Goal: Information Seeking & Learning: Learn about a topic

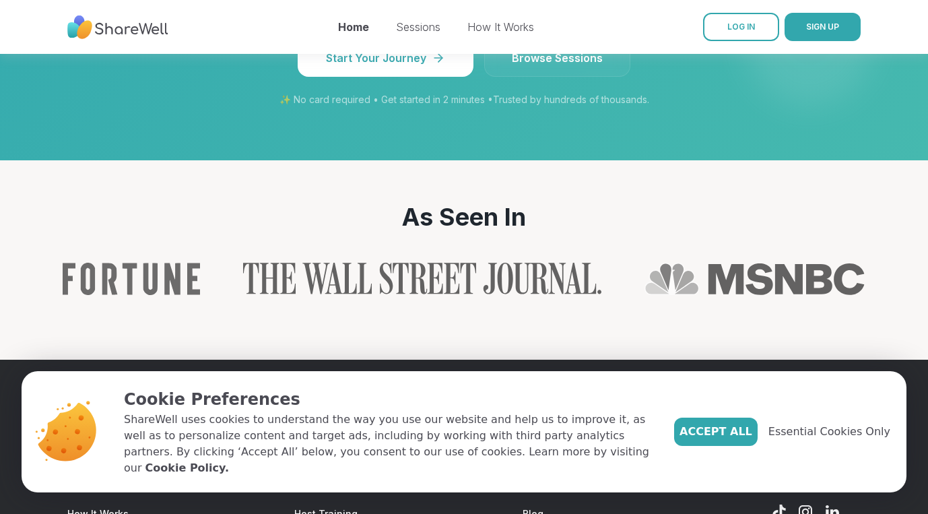
scroll to position [1487, 0]
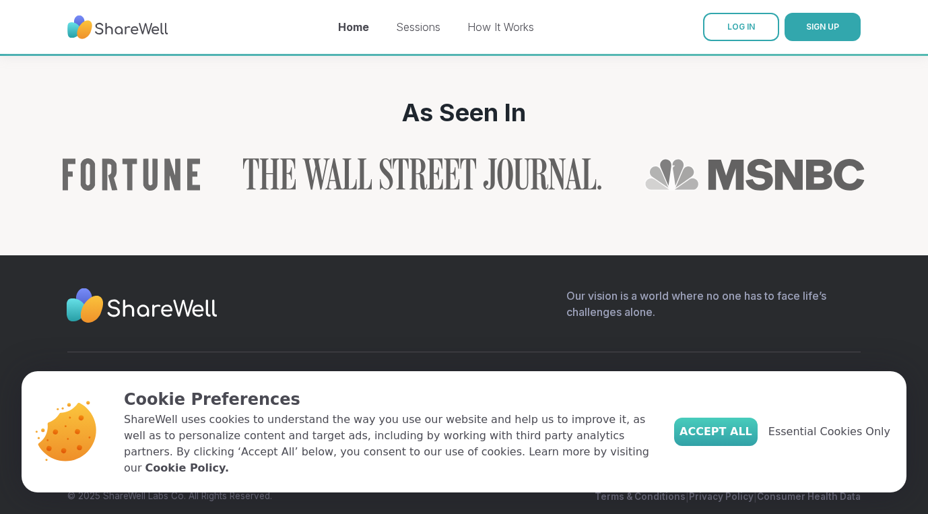
click at [748, 436] on span "Accept All" at bounding box center [716, 432] width 73 height 16
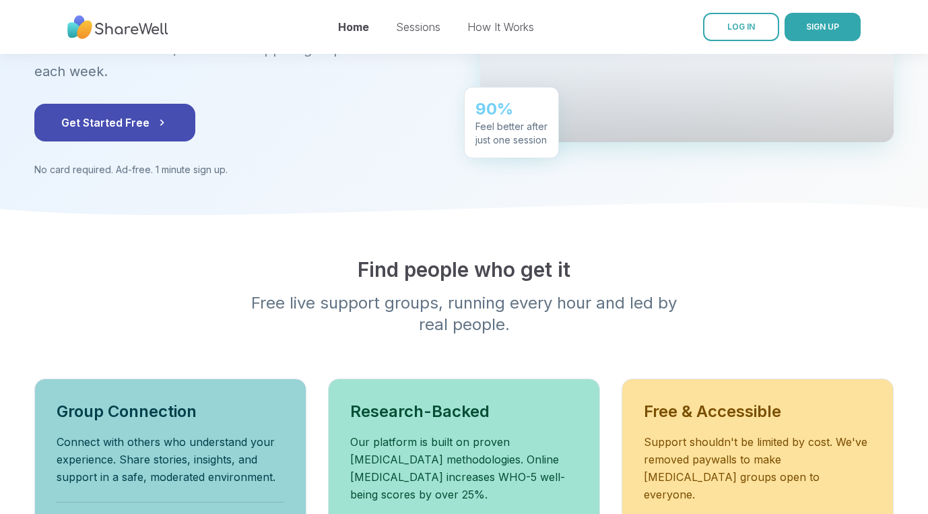
scroll to position [0, 0]
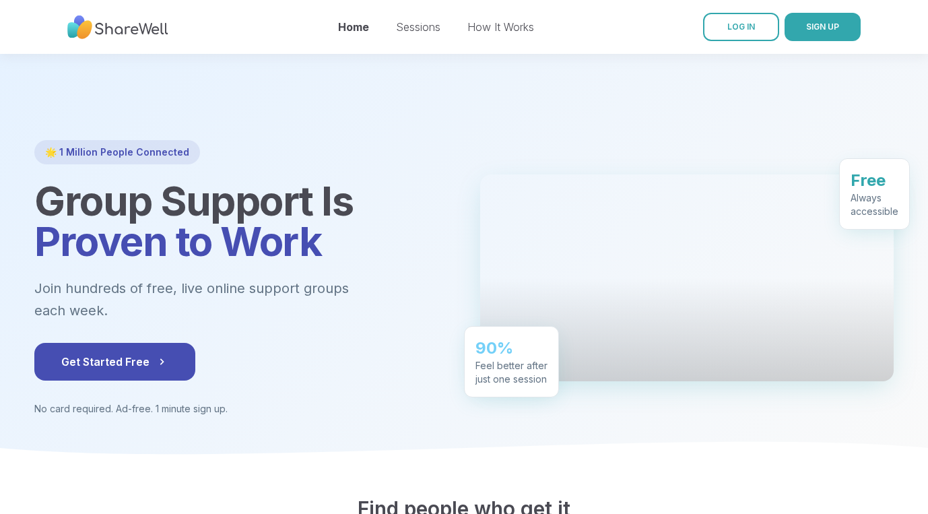
click at [422, 41] on div "Home Sessions How It Works" at bounding box center [436, 27] width 196 height 38
click at [414, 23] on link "Sessions" at bounding box center [418, 26] width 44 height 13
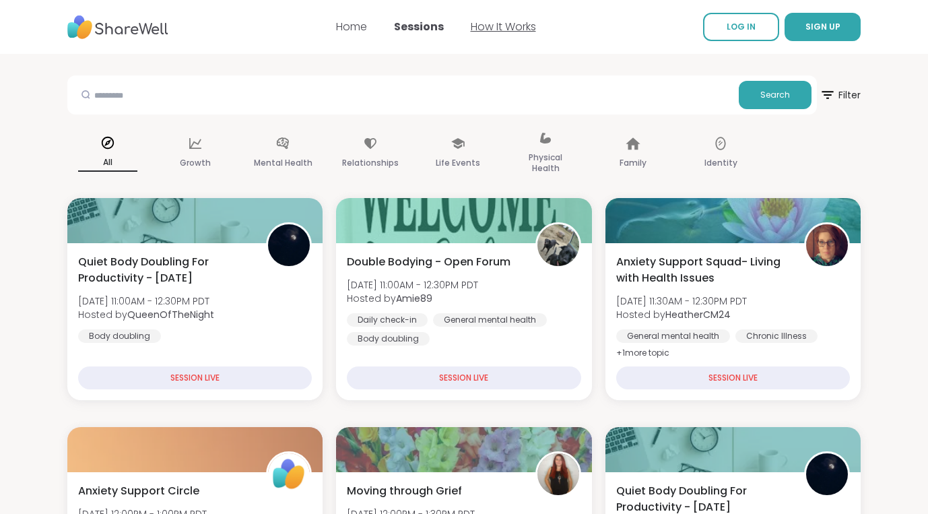
click at [511, 25] on link "How It Works" at bounding box center [503, 26] width 65 height 15
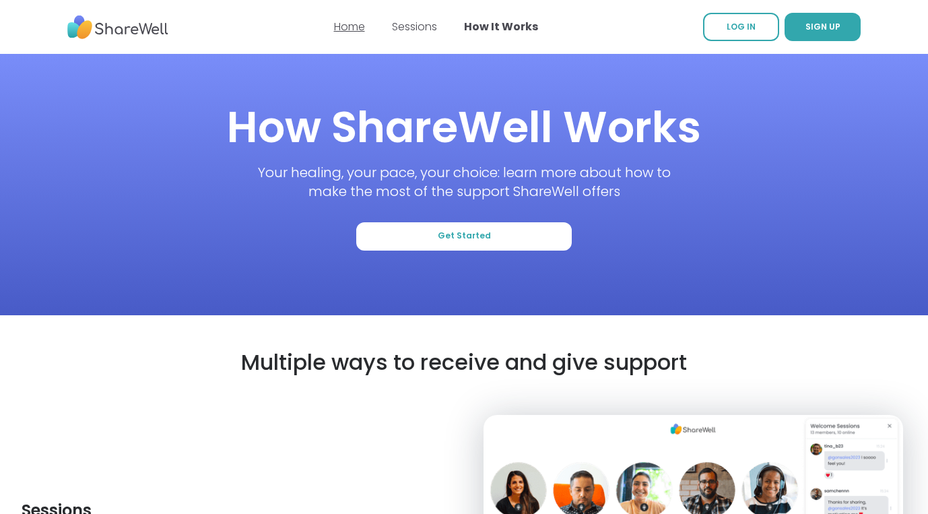
click at [342, 24] on link "Home" at bounding box center [349, 26] width 31 height 15
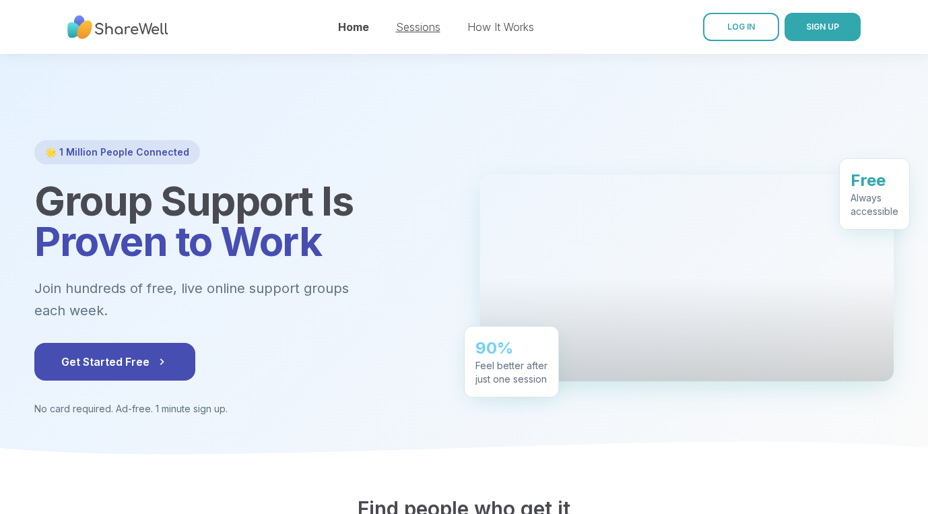
click at [420, 30] on link "Sessions" at bounding box center [418, 26] width 44 height 13
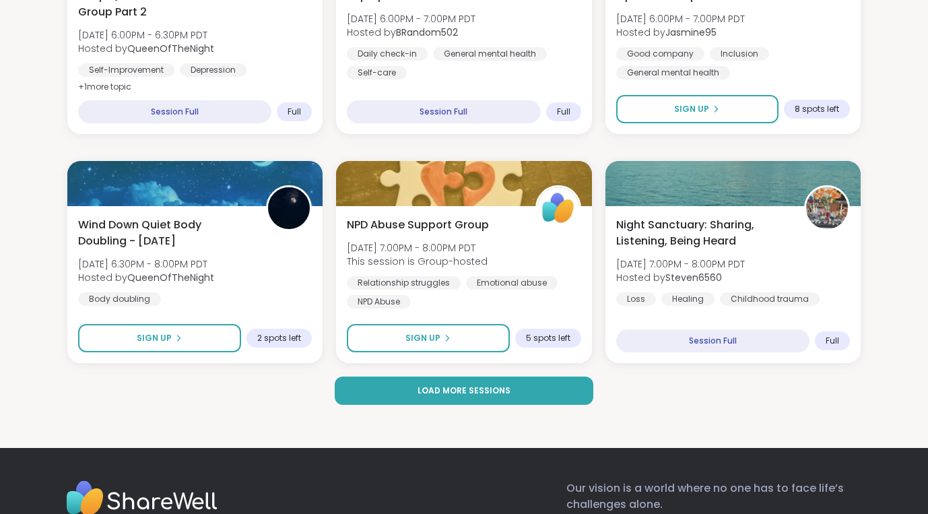
scroll to position [2562, 0]
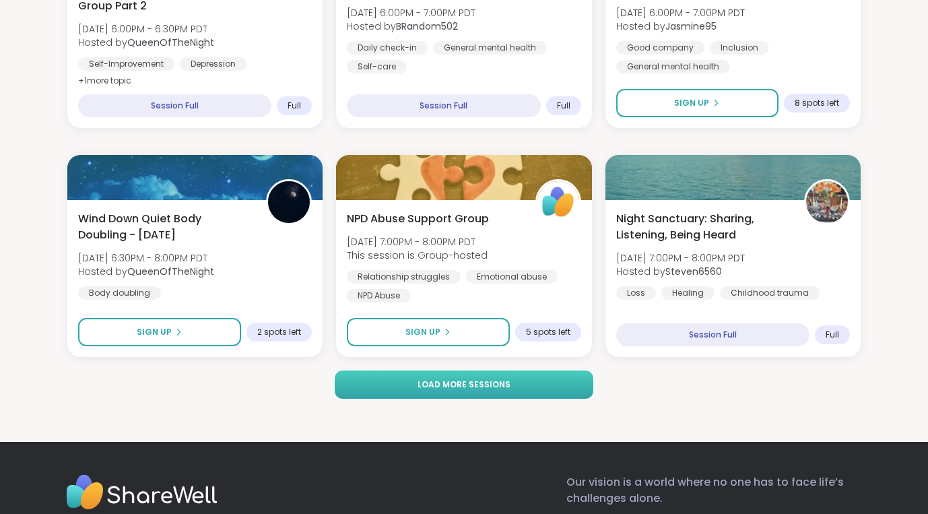
click at [432, 387] on span "Load more sessions" at bounding box center [464, 385] width 93 height 12
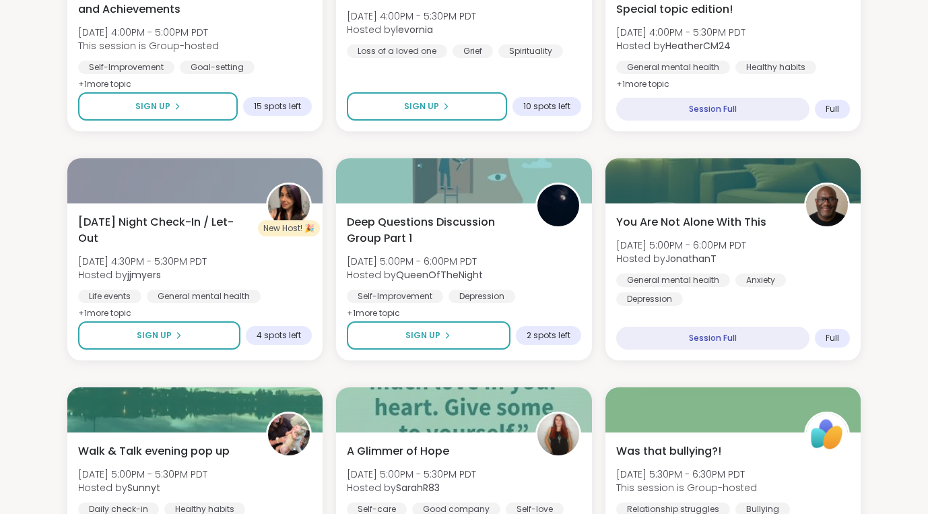
scroll to position [1640, 0]
